Goal: Download file/media

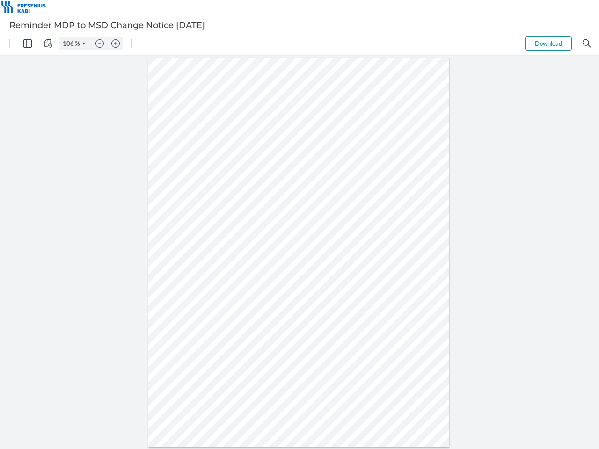
click at [28, 44] on img "Panel" at bounding box center [27, 43] width 8 height 8
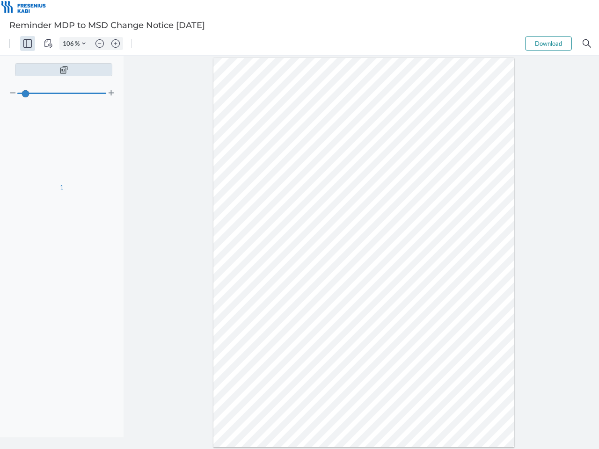
click at [48, 44] on img "View Controls" at bounding box center [48, 43] width 8 height 8
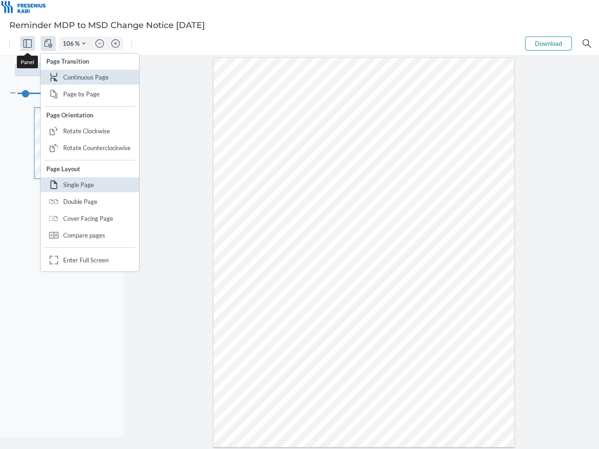
click at [70, 44] on input "106" at bounding box center [67, 43] width 15 height 8
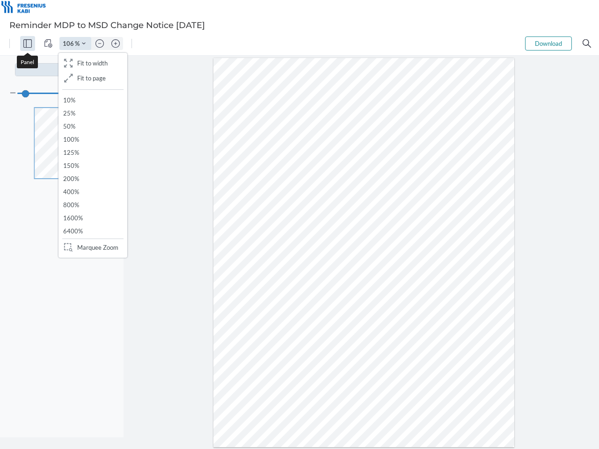
click at [84, 44] on img "Zoom Controls" at bounding box center [84, 44] width 4 height 4
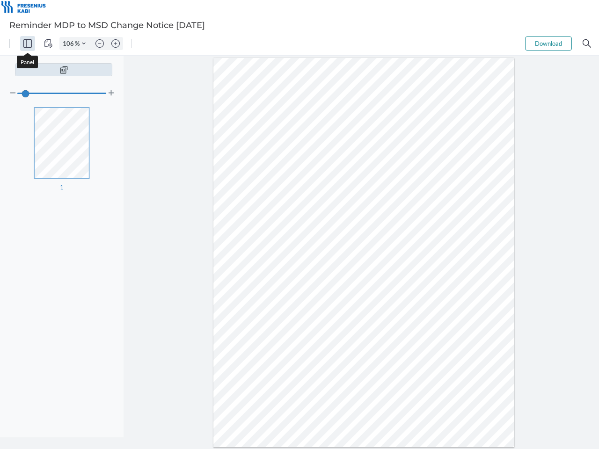
click at [100, 44] on img "Zoom out" at bounding box center [99, 43] width 8 height 8
click at [116, 44] on img "Zoom in" at bounding box center [115, 43] width 8 height 8
type input "106"
click at [548, 44] on button "Download" at bounding box center [548, 43] width 47 height 14
click at [587, 44] on img "Search" at bounding box center [586, 43] width 8 height 8
